Goal: Task Accomplishment & Management: Complete application form

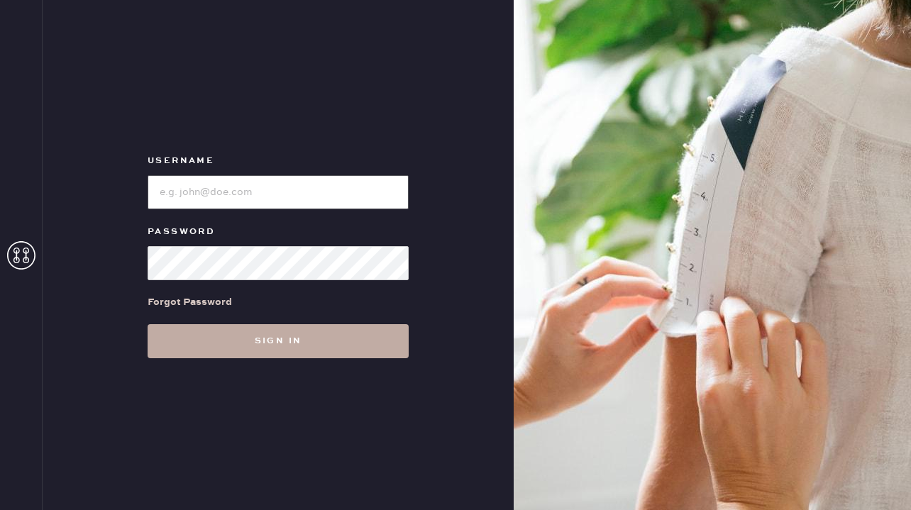
type input "reformationgeorgetown"
click at [303, 345] on button "Sign in" at bounding box center [278, 341] width 261 height 34
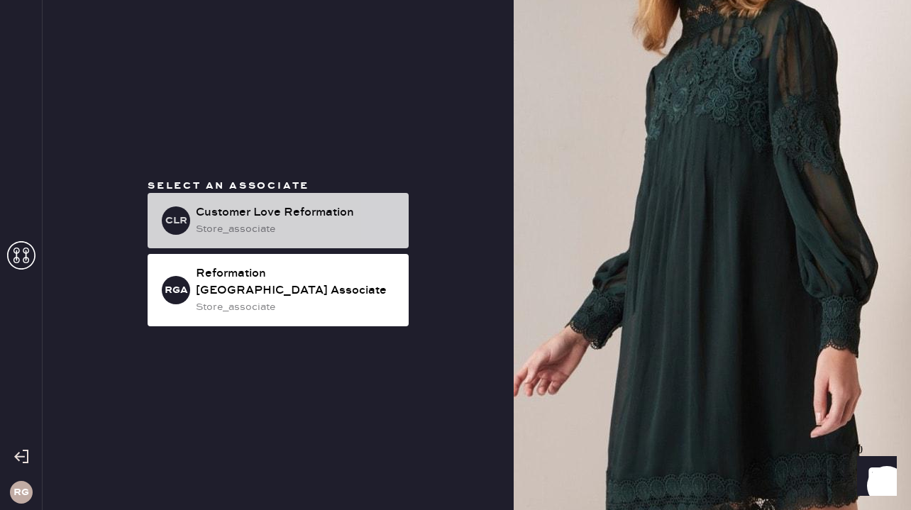
click at [288, 237] on div "store_associate" at bounding box center [297, 229] width 202 height 16
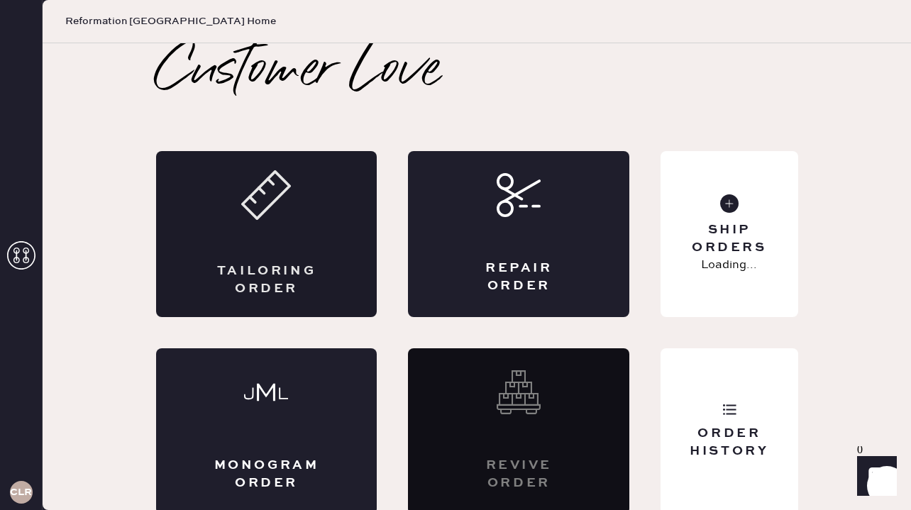
click at [260, 235] on div "Tailoring Order" at bounding box center [266, 234] width 221 height 166
click at [512, 264] on div "Repair Order" at bounding box center [519, 277] width 108 height 35
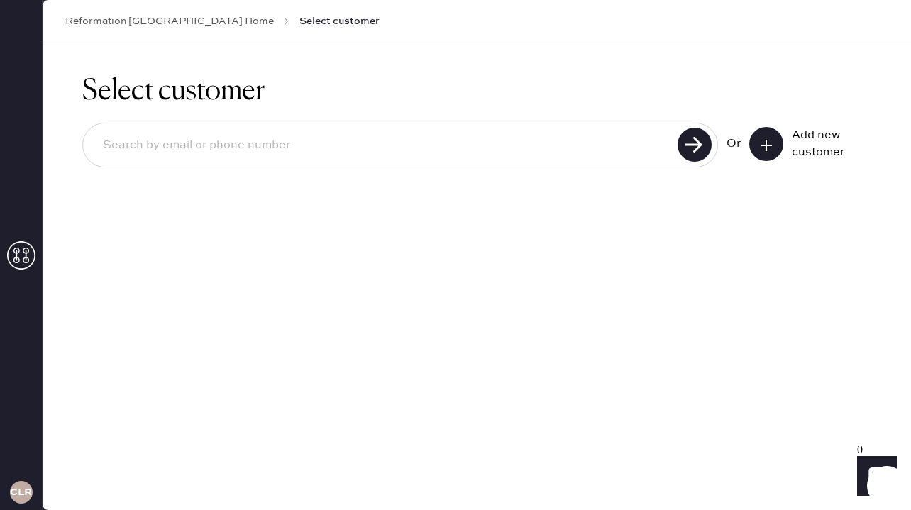
click at [267, 140] on input at bounding box center [383, 145] width 582 height 33
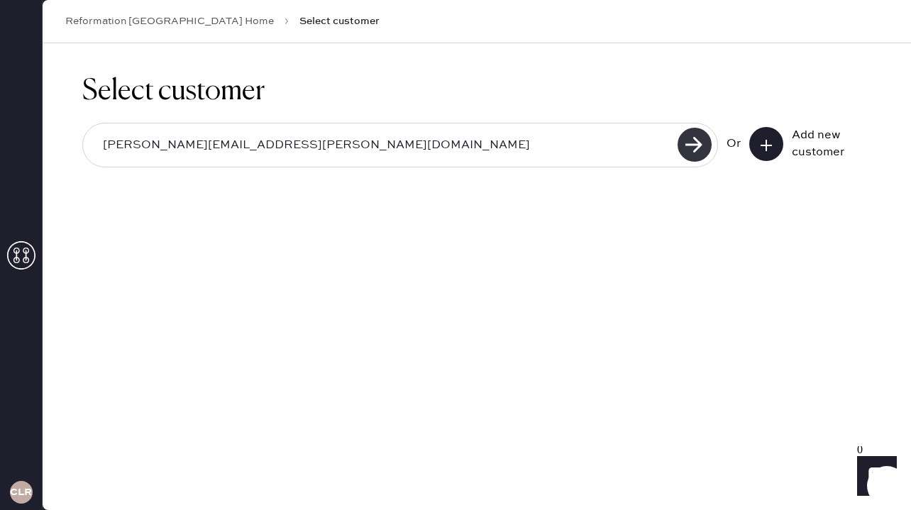
type input "[PERSON_NAME][EMAIL_ADDRESS][PERSON_NAME][DOMAIN_NAME]"
click at [694, 148] on use at bounding box center [695, 145] width 34 height 34
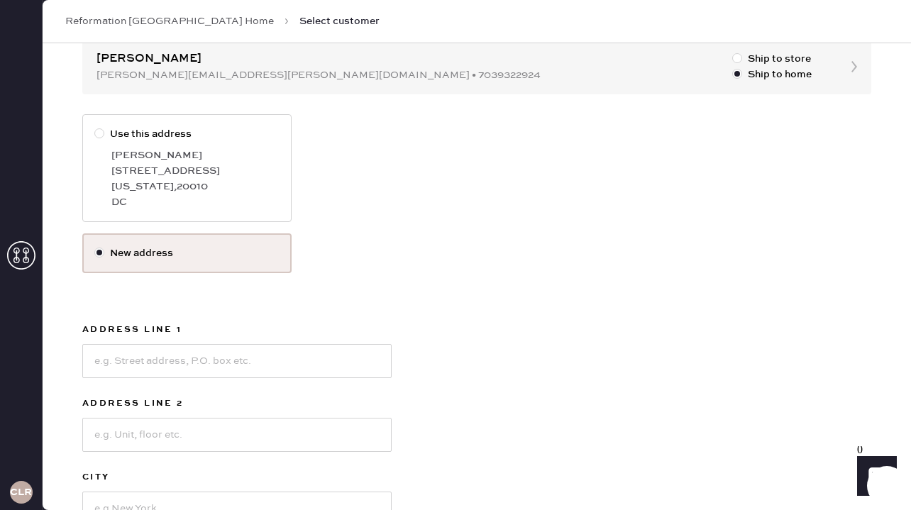
scroll to position [310, 0]
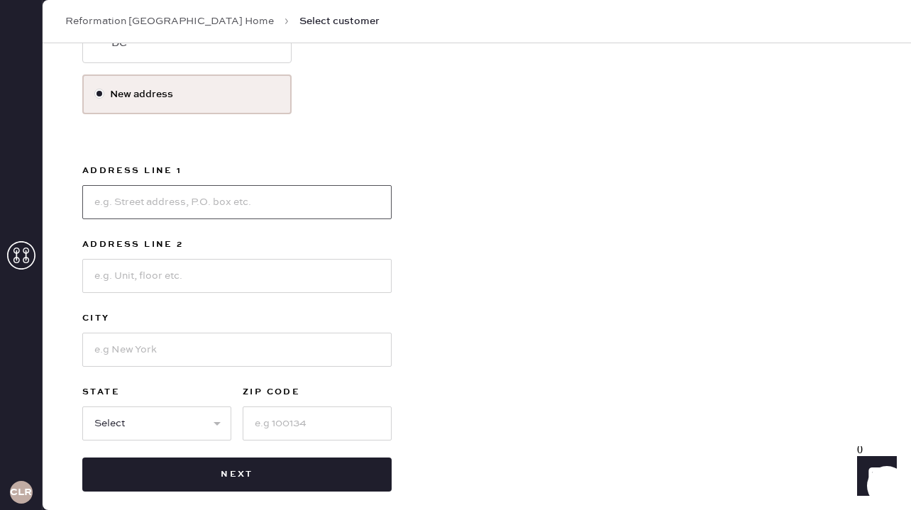
click at [159, 204] on input at bounding box center [236, 202] width 309 height 34
type input "[STREET_ADDRESS]"
click at [290, 424] on input at bounding box center [317, 424] width 149 height 34
type input "20009"
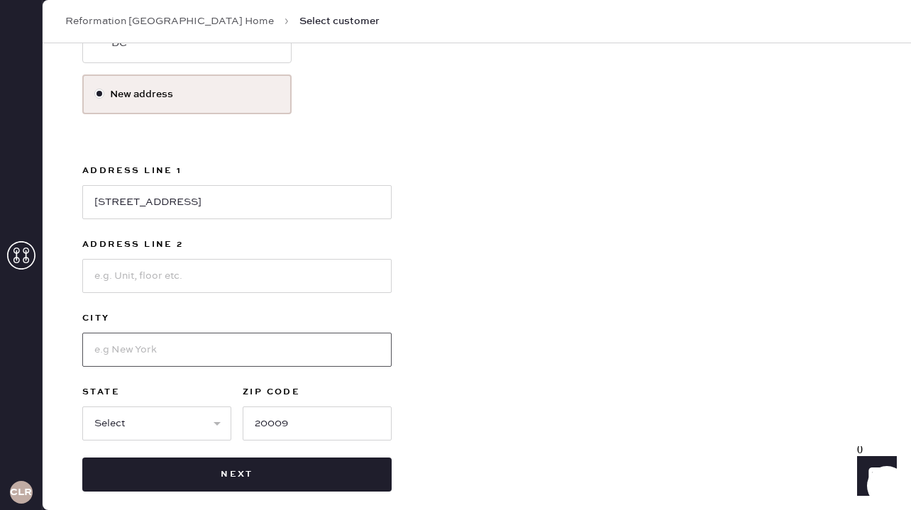
click at [191, 343] on input at bounding box center [236, 350] width 309 height 34
type input "[US_STATE]"
click at [163, 277] on input at bounding box center [236, 276] width 309 height 34
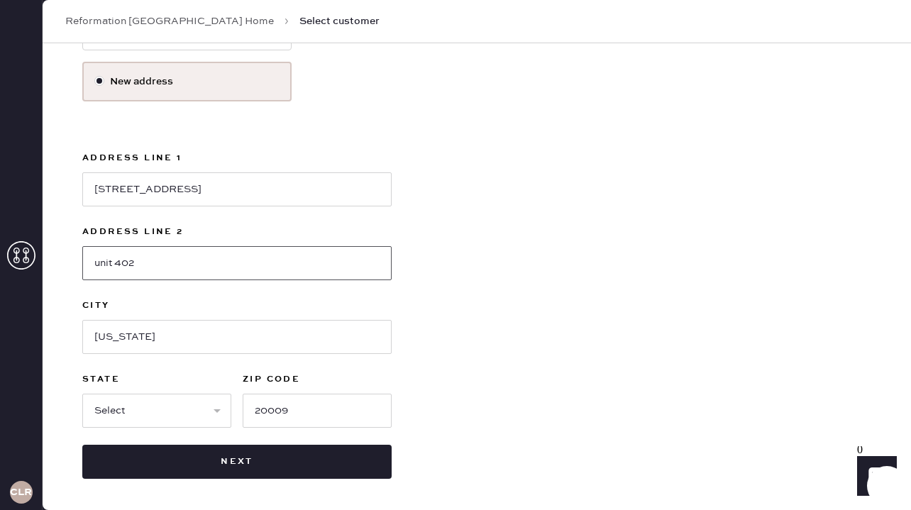
type input "Unit 402"
click at [154, 412] on select "Select AK AL AR AZ CA CO CT [GEOGRAPHIC_DATA] DE FL [GEOGRAPHIC_DATA] HI [GEOGR…" at bounding box center [156, 411] width 149 height 34
select select "DC"
drag, startPoint x: 222, startPoint y: 193, endPoint x: 40, endPoint y: 193, distance: 182.4
click at [40, 193] on div "CLR Reformation [GEOGRAPHIC_DATA] Home Select customer Select customer [PERSON_…" at bounding box center [455, 255] width 911 height 510
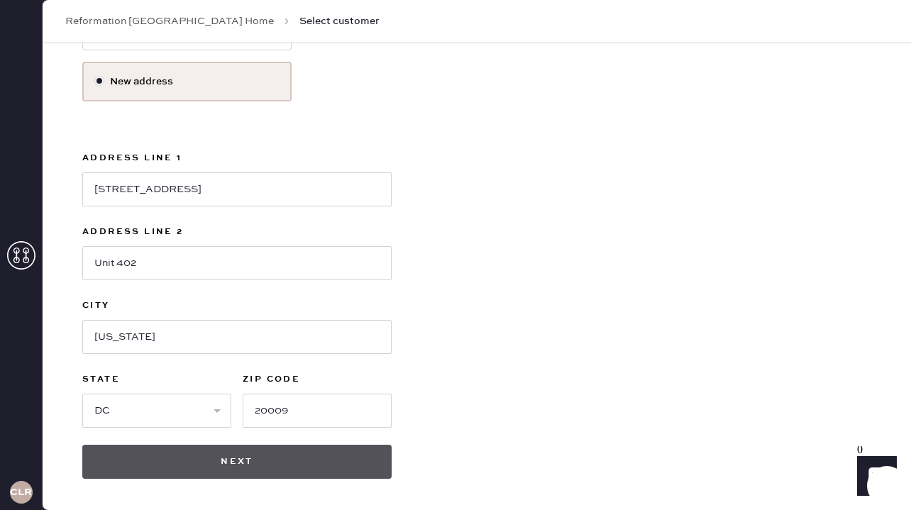
click at [226, 462] on button "Next" at bounding box center [236, 462] width 309 height 34
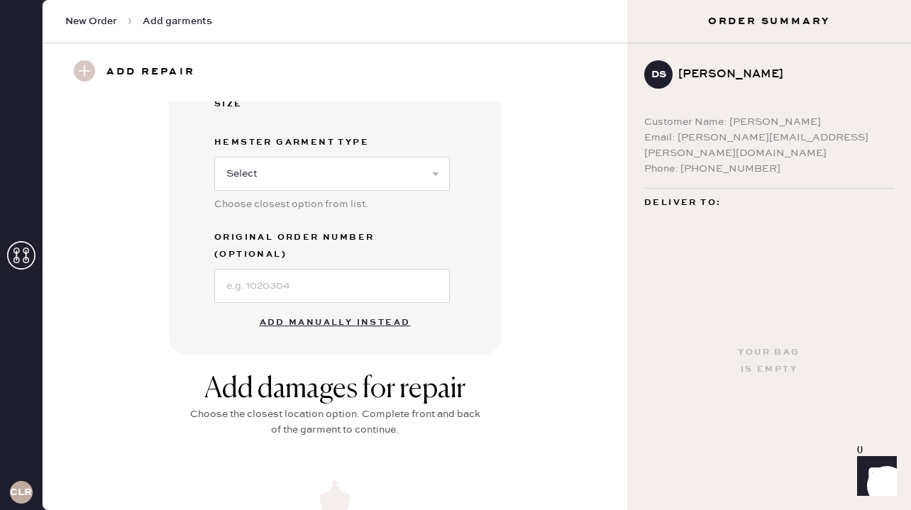
click at [361, 309] on button "Add manually instead" at bounding box center [335, 323] width 168 height 28
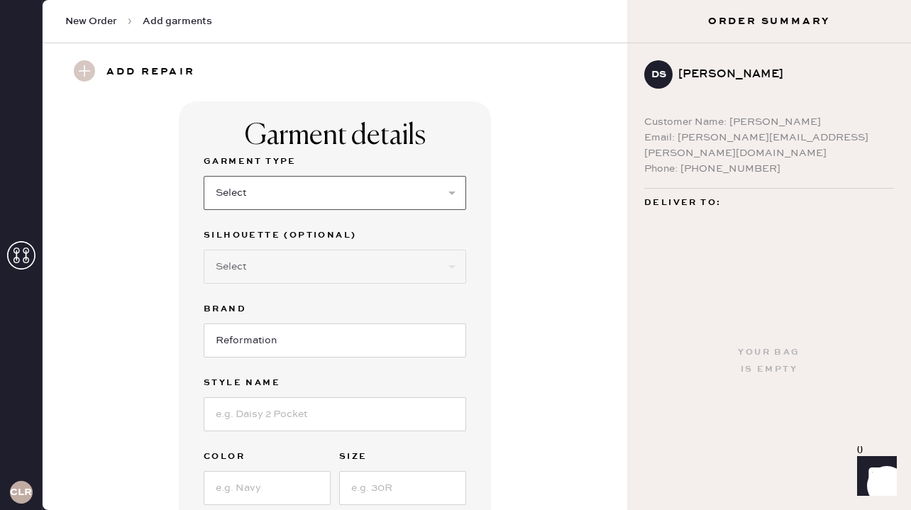
click at [343, 191] on select "Select Basic Skirt Jeans Leggings Pants Shorts Basic Sleeved Dress Basic Sleeve…" at bounding box center [335, 193] width 263 height 34
select select "4"
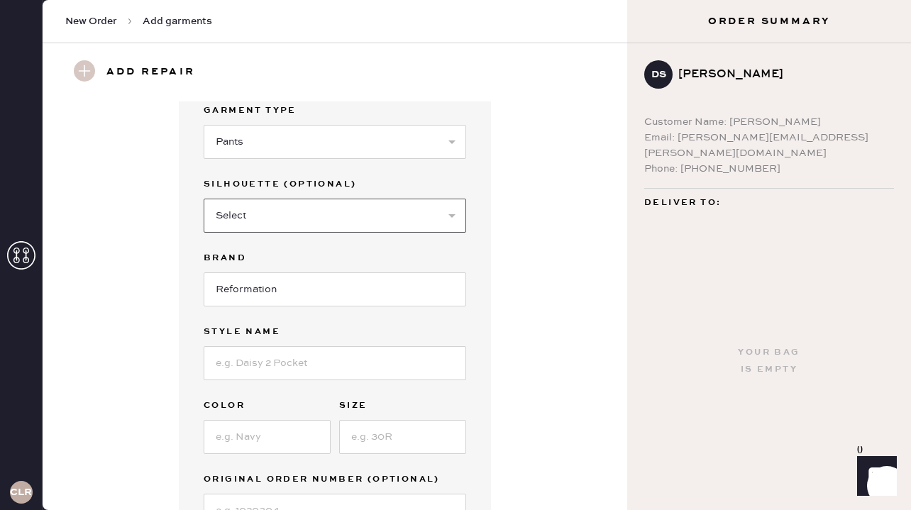
click at [285, 216] on select "Select Joggers Shorts Cropped Flare Boot Cut Straight Skinny Other" at bounding box center [335, 216] width 263 height 34
select select "11"
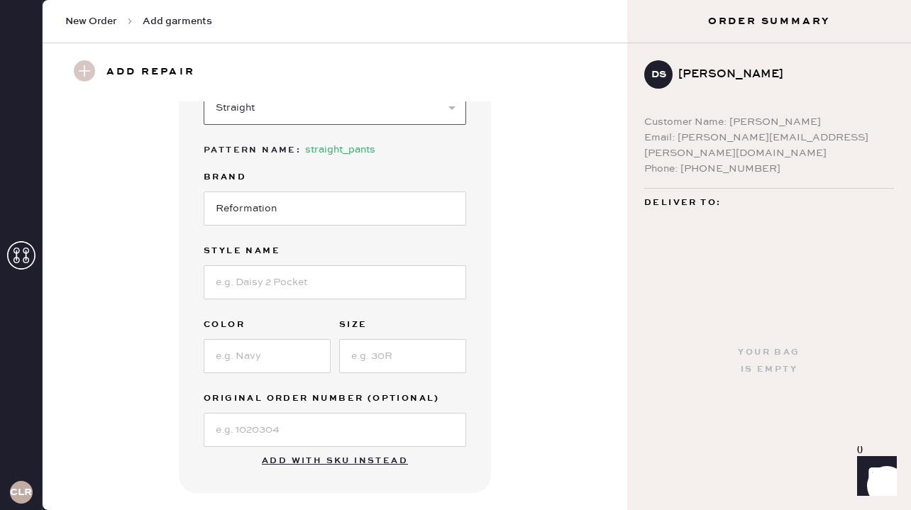
scroll to position [174, 0]
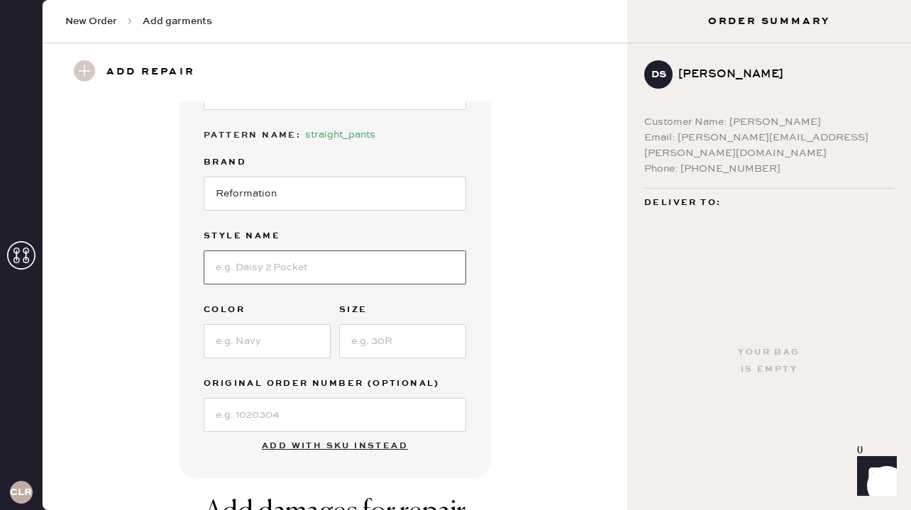
click at [276, 275] on input at bounding box center [335, 267] width 263 height 34
type input "[PERSON_NAME] Mid Rise Pant"
click at [273, 338] on input at bounding box center [267, 341] width 127 height 34
type input "Black"
type input "8"
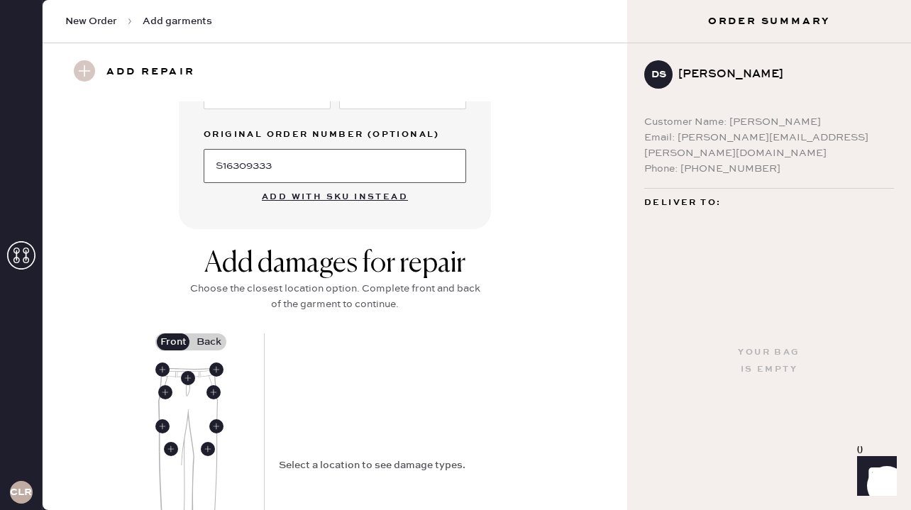
scroll to position [607, 0]
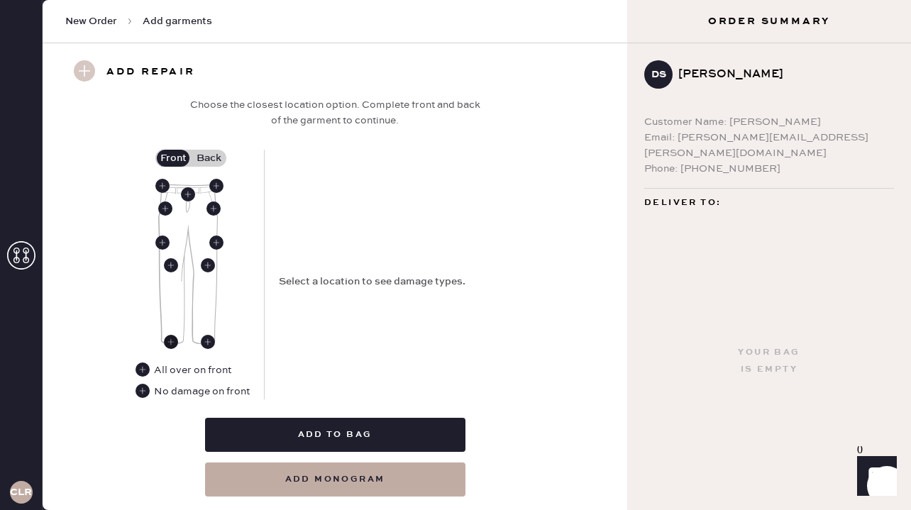
type input "S16309333"
click at [172, 347] on use at bounding box center [171, 342] width 14 height 14
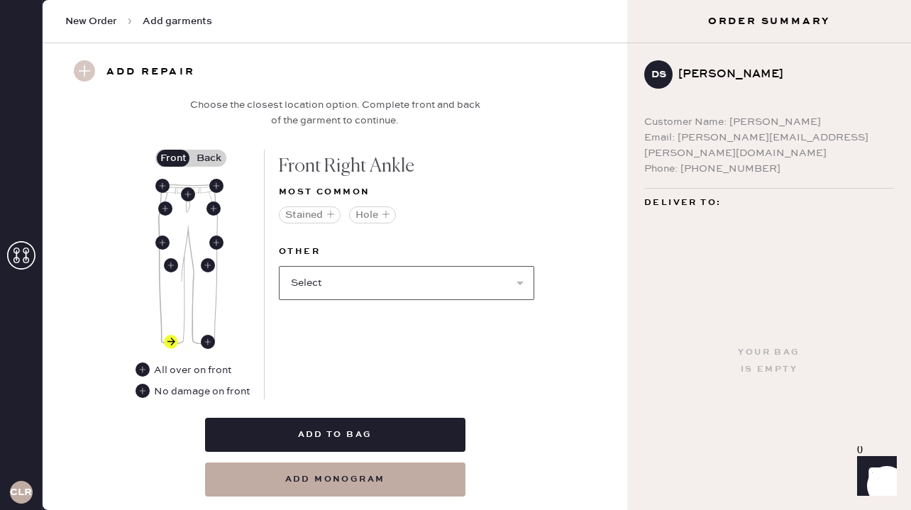
click at [342, 280] on select "Select Broken / Ripped Hem Broken Beads Broken Belt Loop Broken Button Broken E…" at bounding box center [406, 283] width 255 height 34
select select "1706"
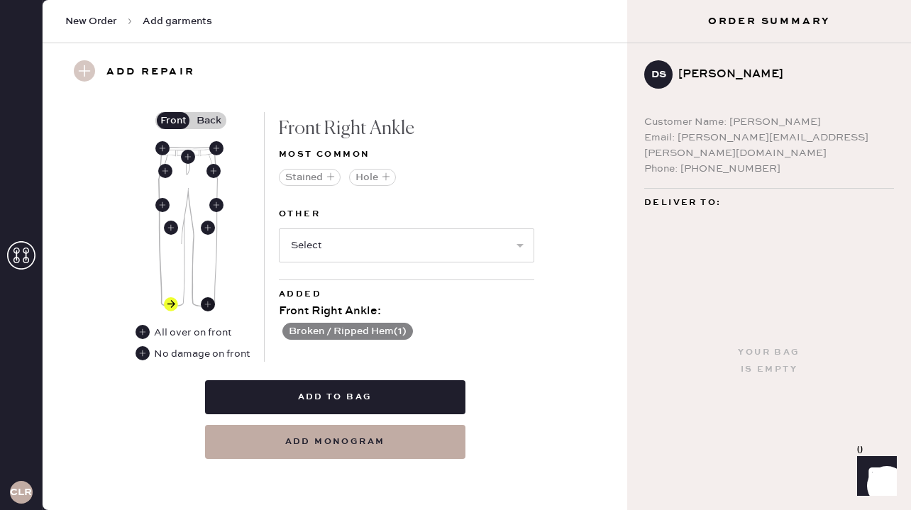
click at [204, 302] on use at bounding box center [208, 304] width 14 height 14
click at [347, 241] on select "Select Broken / Ripped Hem Broken Beads Broken Belt Loop Broken Button Broken E…" at bounding box center [406, 245] width 255 height 34
select select "1706"
select select
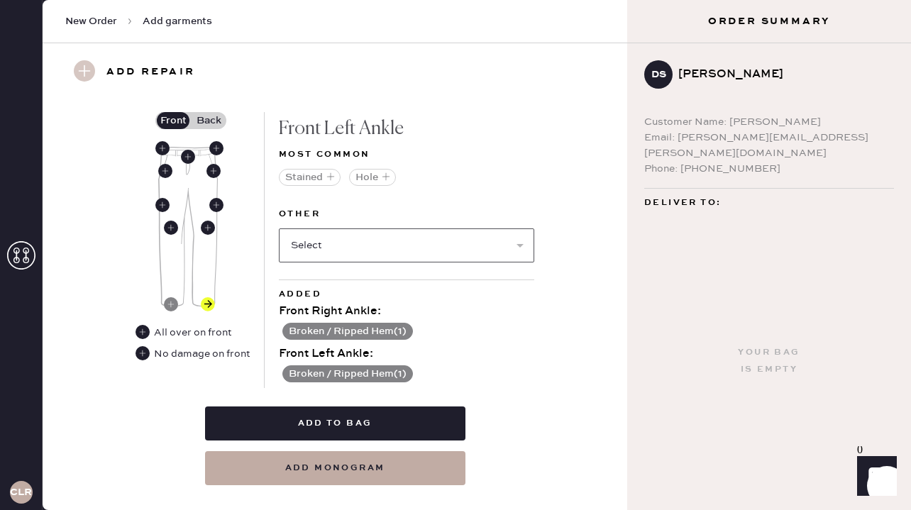
scroll to position [671, 0]
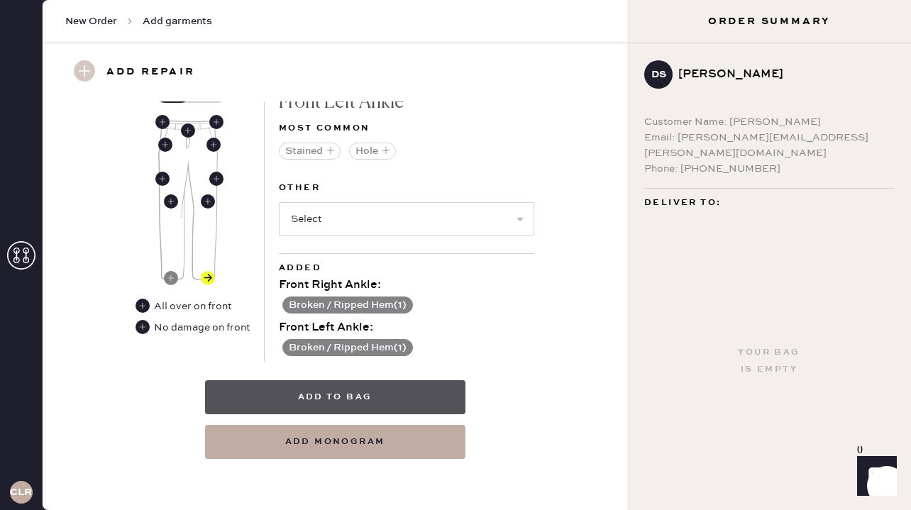
click at [346, 399] on button "Add to bag" at bounding box center [335, 397] width 260 height 34
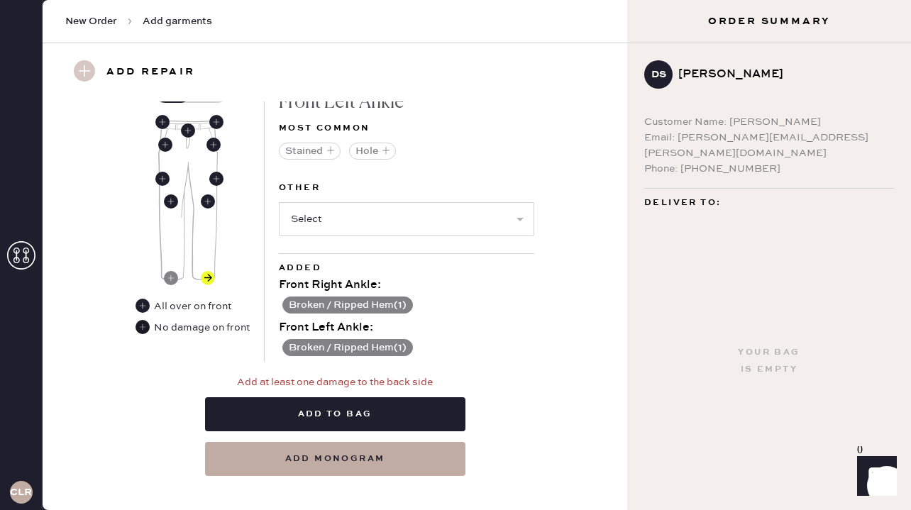
click at [145, 329] on use at bounding box center [143, 327] width 14 height 14
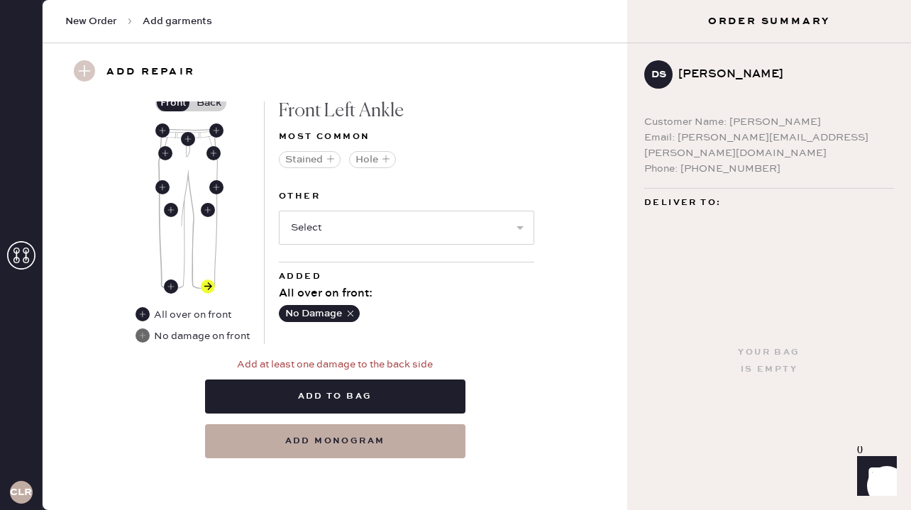
scroll to position [661, 0]
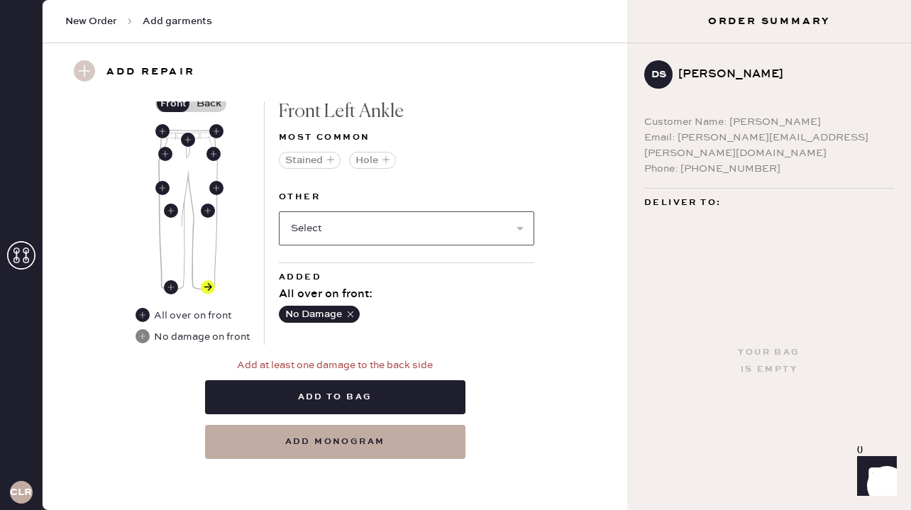
click at [343, 230] on select "Select Broken / Ripped Hem Broken Beads Broken Belt Loop Broken Button Broken E…" at bounding box center [406, 228] width 255 height 34
select select "1706"
click at [173, 289] on use at bounding box center [171, 287] width 14 height 14
click at [372, 236] on select "Select Broken / Ripped Hem Broken Beads Broken Belt Loop Broken Button Broken E…" at bounding box center [406, 228] width 255 height 34
select select "1706"
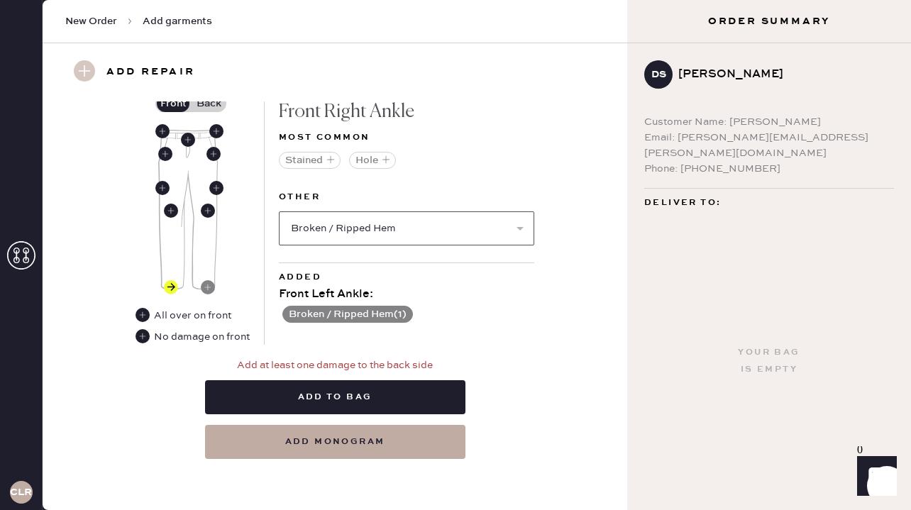
select select
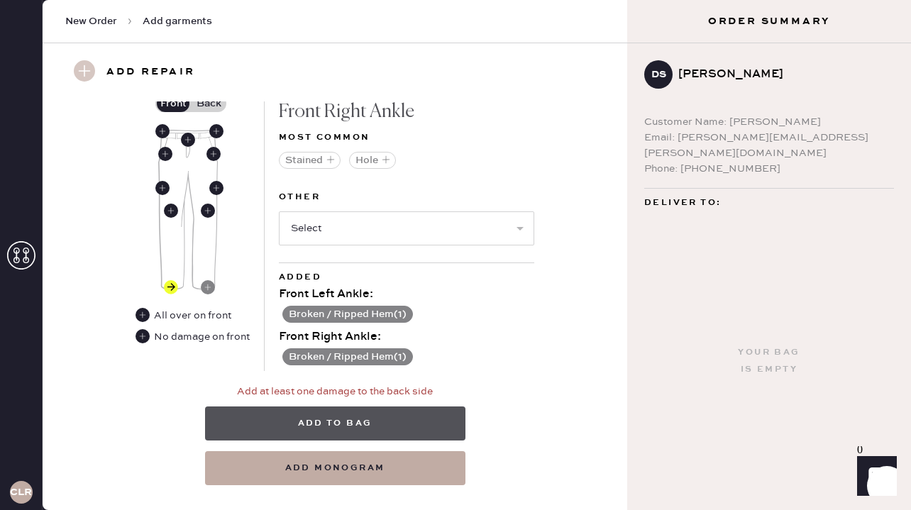
click at [346, 424] on button "Add to bag" at bounding box center [335, 424] width 260 height 34
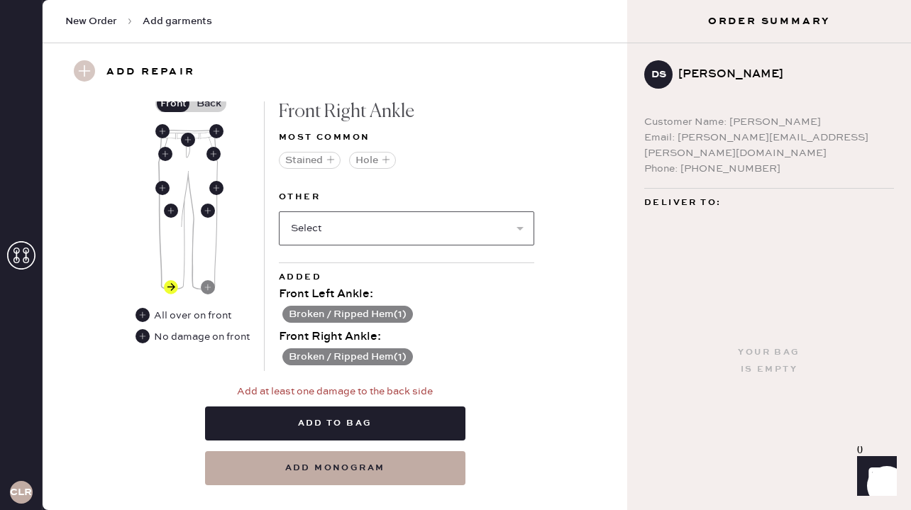
click at [375, 231] on select "Select Broken Beads Broken Belt Loop Broken Button Broken Elastic Broken Hook &…" at bounding box center [406, 228] width 255 height 34
click at [208, 292] on use at bounding box center [208, 287] width 14 height 14
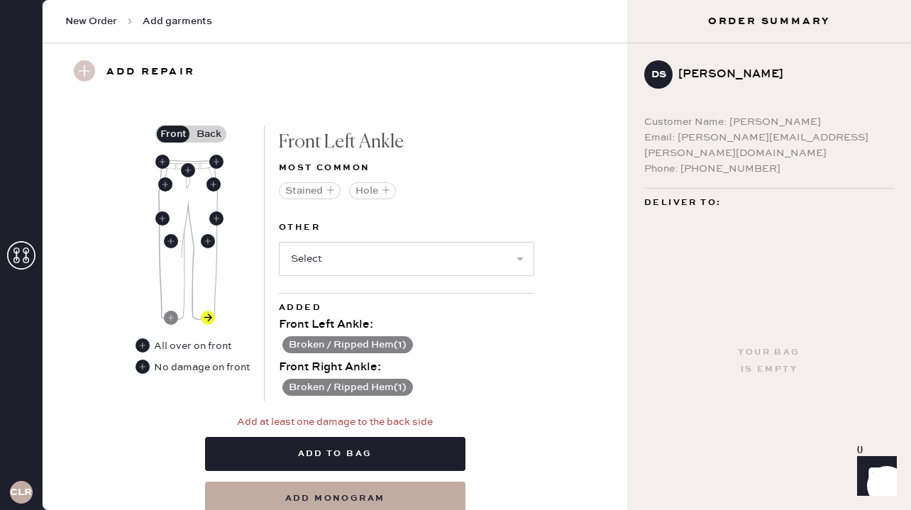
click at [219, 133] on label "Back" at bounding box center [208, 134] width 35 height 17
click at [209, 134] on input "Back" at bounding box center [209, 134] width 0 height 0
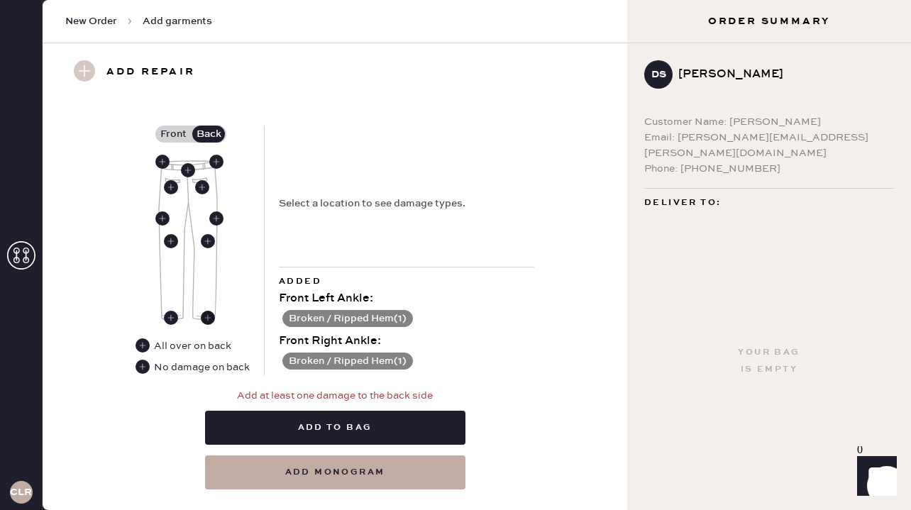
click at [206, 316] on use at bounding box center [208, 318] width 14 height 14
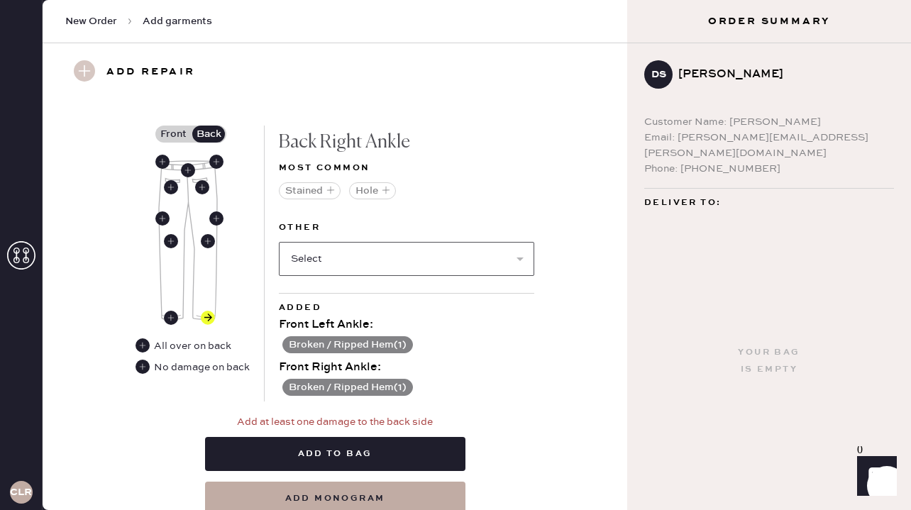
click at [353, 266] on select "Select Broken / Ripped Hem Broken Beads Broken Belt Loop Broken Button Broken E…" at bounding box center [406, 259] width 255 height 34
select select "1706"
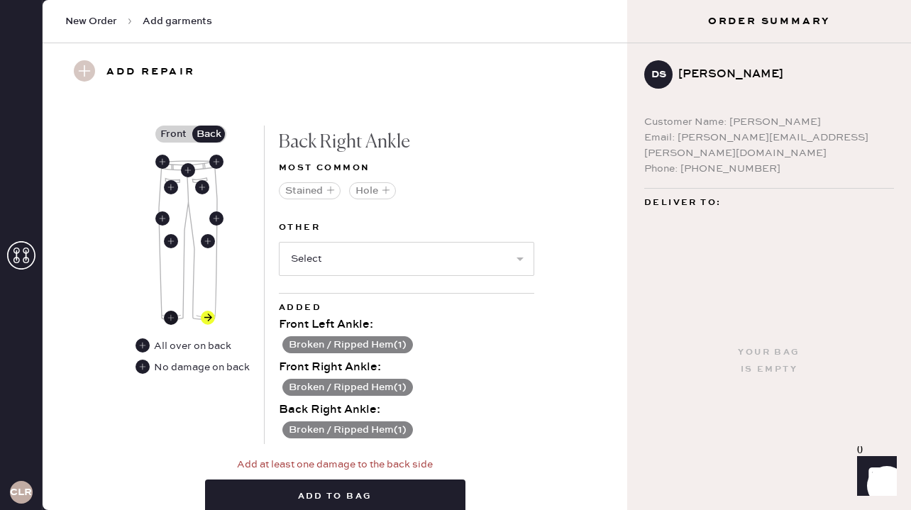
click at [174, 318] on use at bounding box center [171, 318] width 14 height 14
click at [363, 252] on select "Select Broken / Ripped Hem Broken Beads Broken Belt Loop Broken Button Broken E…" at bounding box center [406, 259] width 255 height 34
select select "1706"
select select
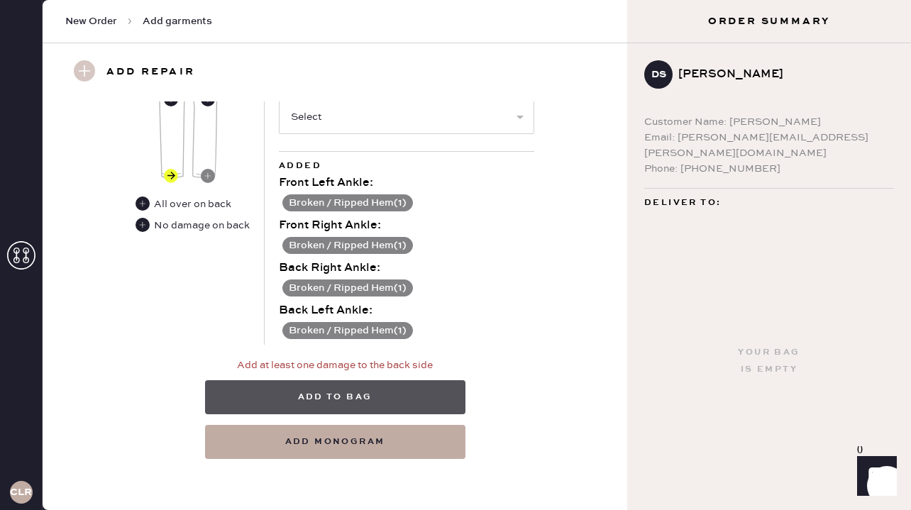
click at [388, 394] on button "Add to bag" at bounding box center [335, 397] width 260 height 34
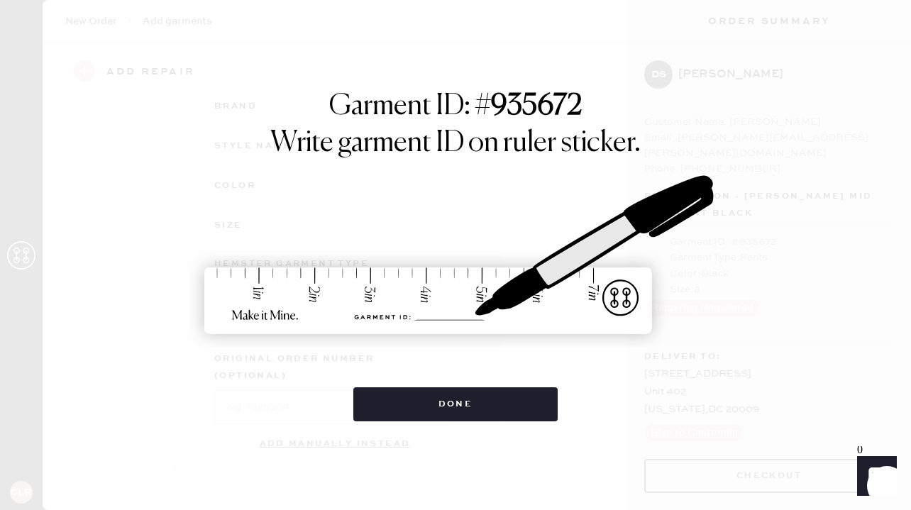
scroll to position [188, 0]
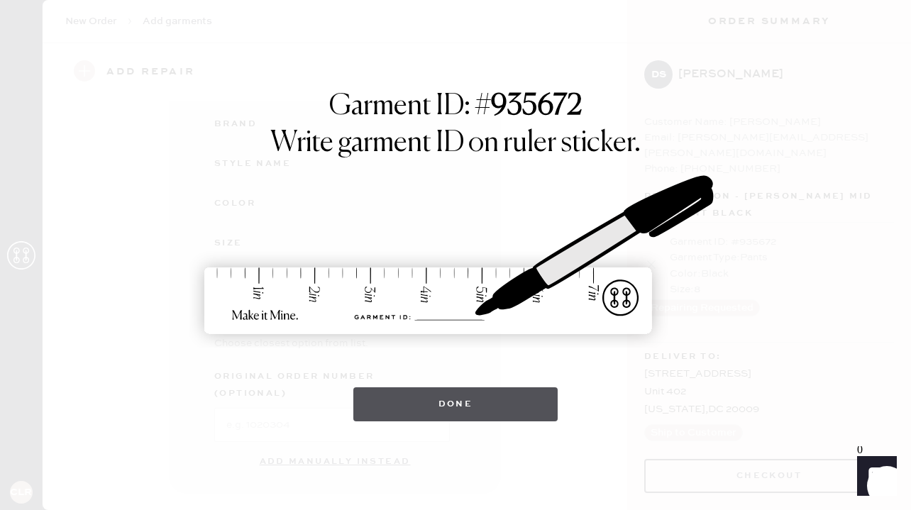
click at [470, 411] on button "Done" at bounding box center [455, 404] width 205 height 34
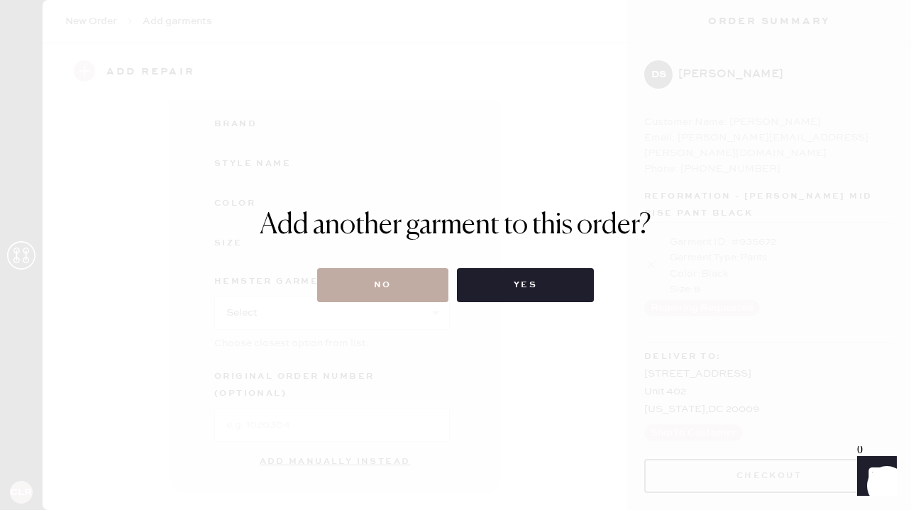
click at [397, 278] on button "No" at bounding box center [382, 285] width 131 height 34
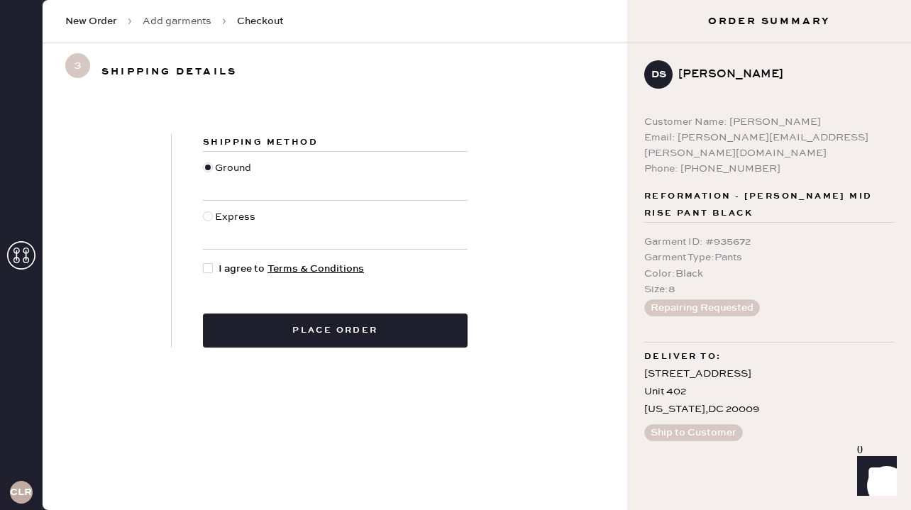
click at [206, 270] on div at bounding box center [208, 268] width 10 height 10
click at [204, 262] on input "I agree to Terms & Conditions" at bounding box center [203, 261] width 1 height 1
checkbox input "true"
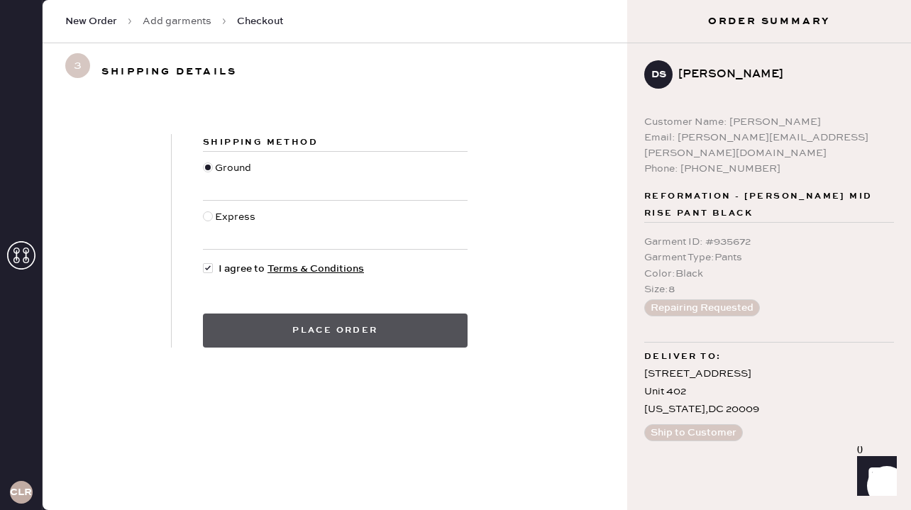
click at [319, 341] on button "Place order" at bounding box center [335, 331] width 265 height 34
